Goal: Task Accomplishment & Management: Use online tool/utility

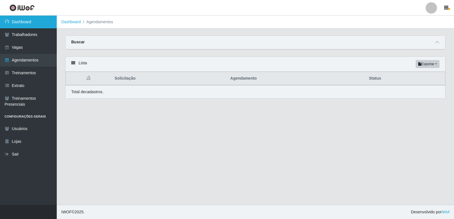
click at [48, 19] on link "Dashboard" at bounding box center [28, 22] width 57 height 13
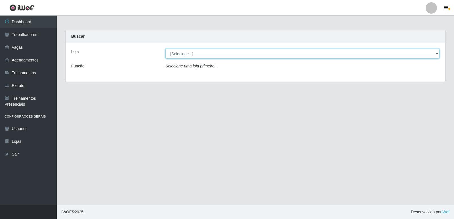
click at [437, 56] on select "[Selecione...] Restaurante A Paraibana - [GEOGRAPHIC_DATA]" at bounding box center [303, 54] width 274 height 10
select select "342"
click at [166, 49] on select "[Selecione...] Restaurante A Paraibana - [GEOGRAPHIC_DATA]" at bounding box center [303, 54] width 274 height 10
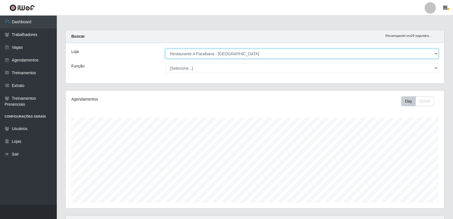
scroll to position [118, 378]
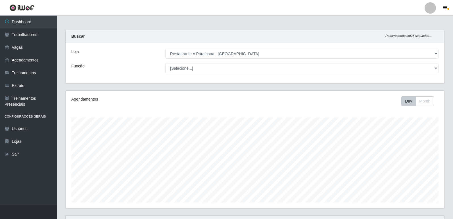
click at [448, 137] on div "Agendamentos Day Month" at bounding box center [254, 153] width 387 height 125
click at [448, 138] on div "Agendamentos Day Month" at bounding box center [254, 153] width 387 height 125
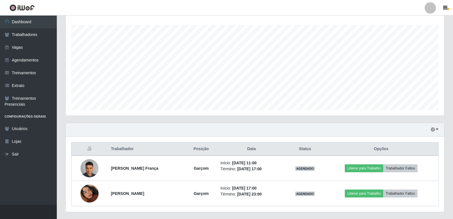
scroll to position [107, 0]
